Goal: Information Seeking & Learning: Learn about a topic

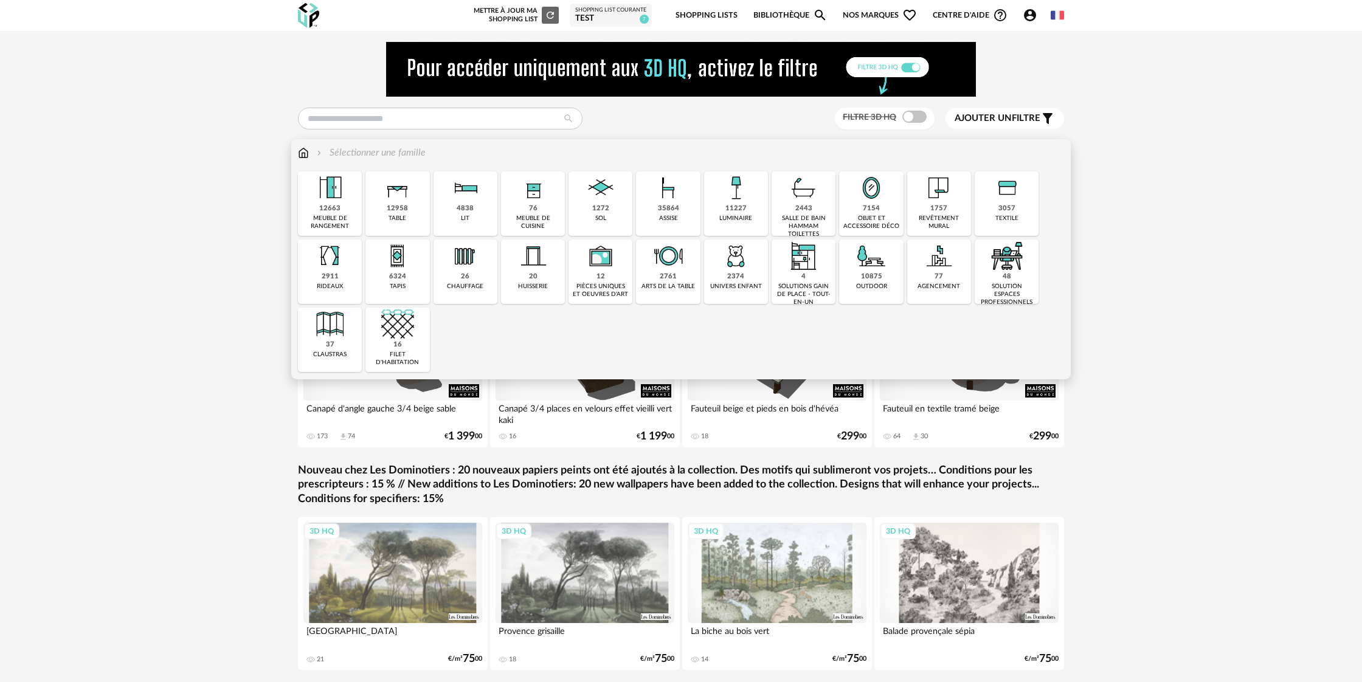
click at [738, 211] on div "11227" at bounding box center [736, 208] width 21 height 9
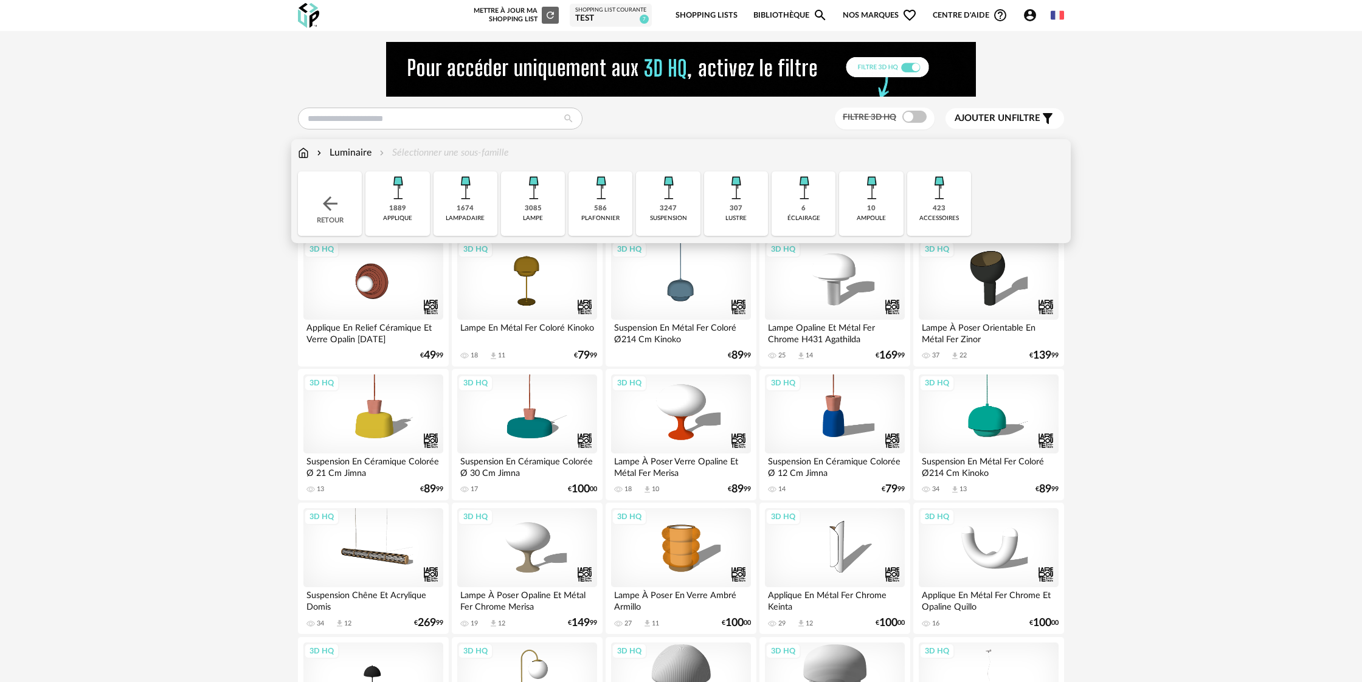
click at [402, 204] on img at bounding box center [397, 188] width 33 height 33
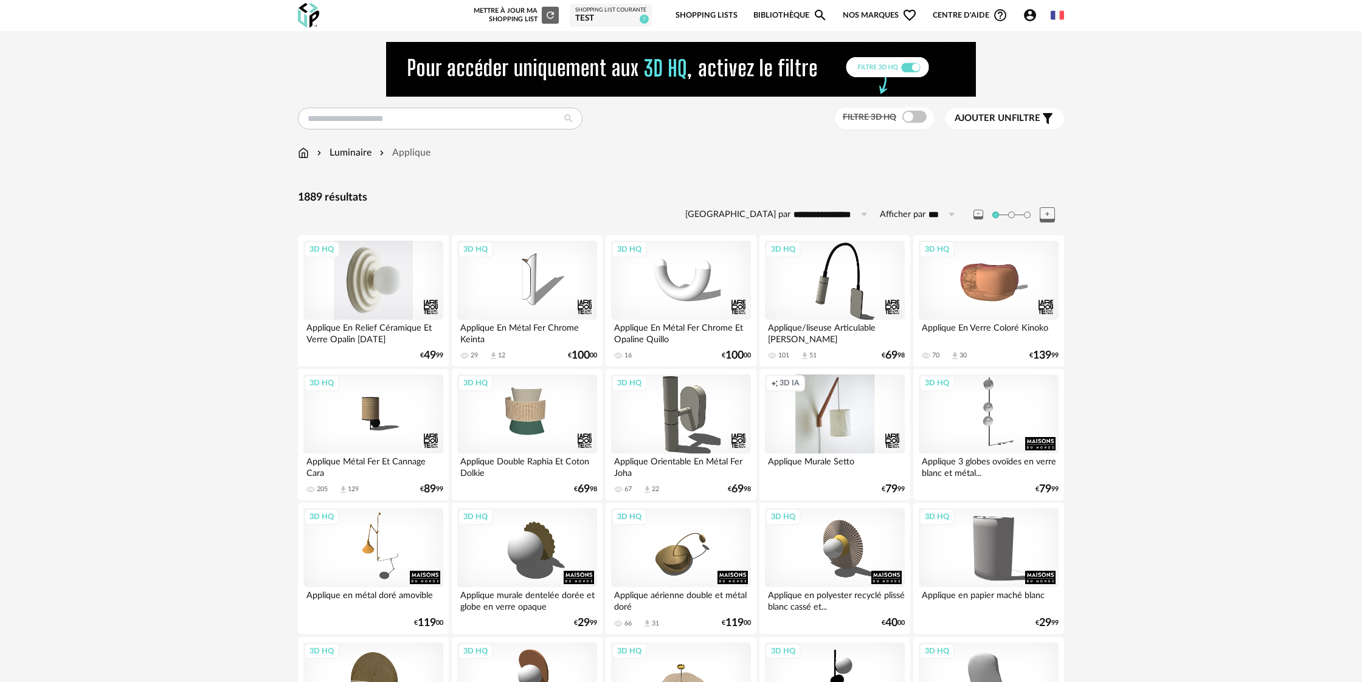
click at [401, 276] on div "3D HQ" at bounding box center [374, 280] width 140 height 79
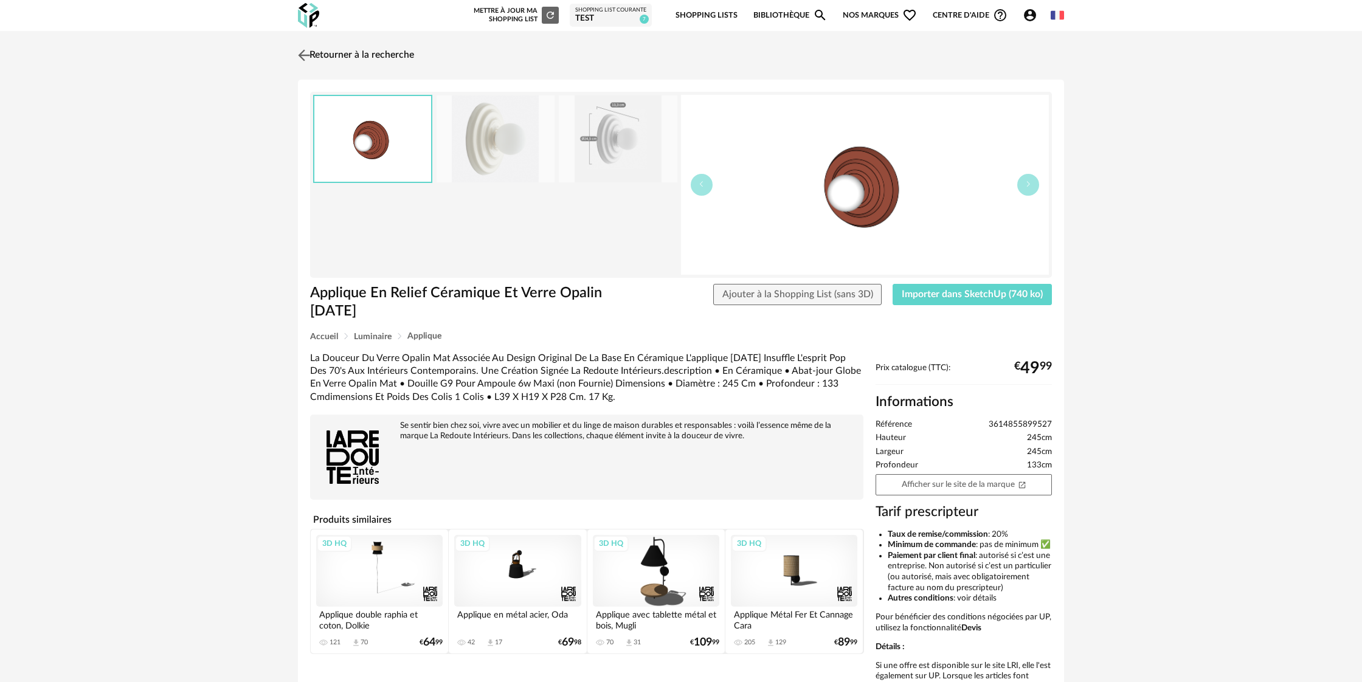
click at [367, 57] on link "Retourner à la recherche" at bounding box center [354, 55] width 119 height 27
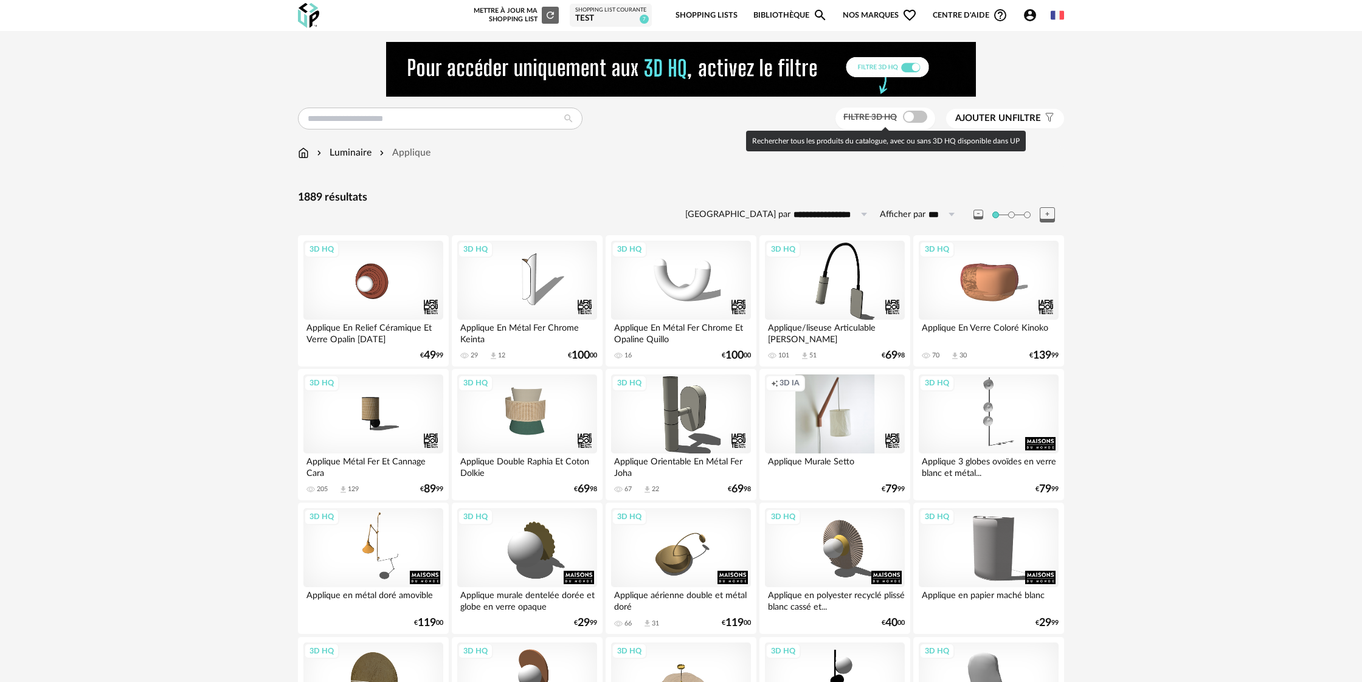
click at [915, 120] on span at bounding box center [915, 117] width 24 height 12
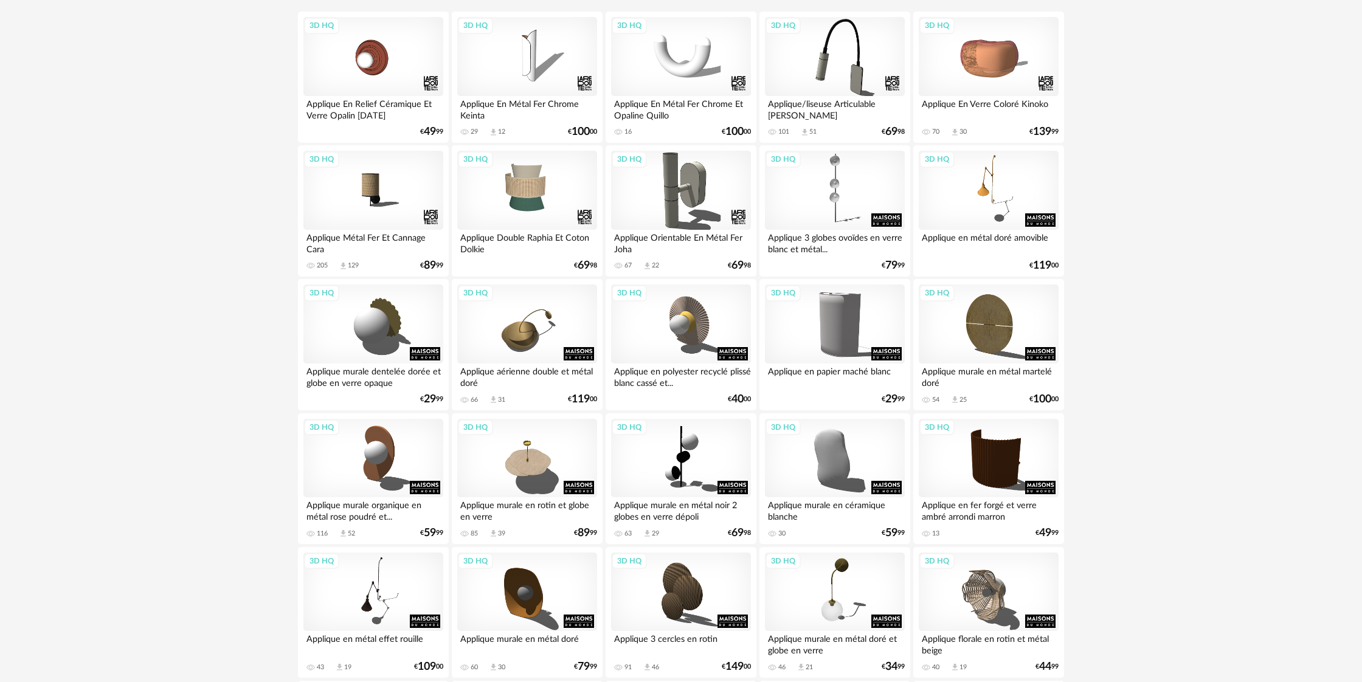
scroll to position [204, 0]
